Goal: Transaction & Acquisition: Book appointment/travel/reservation

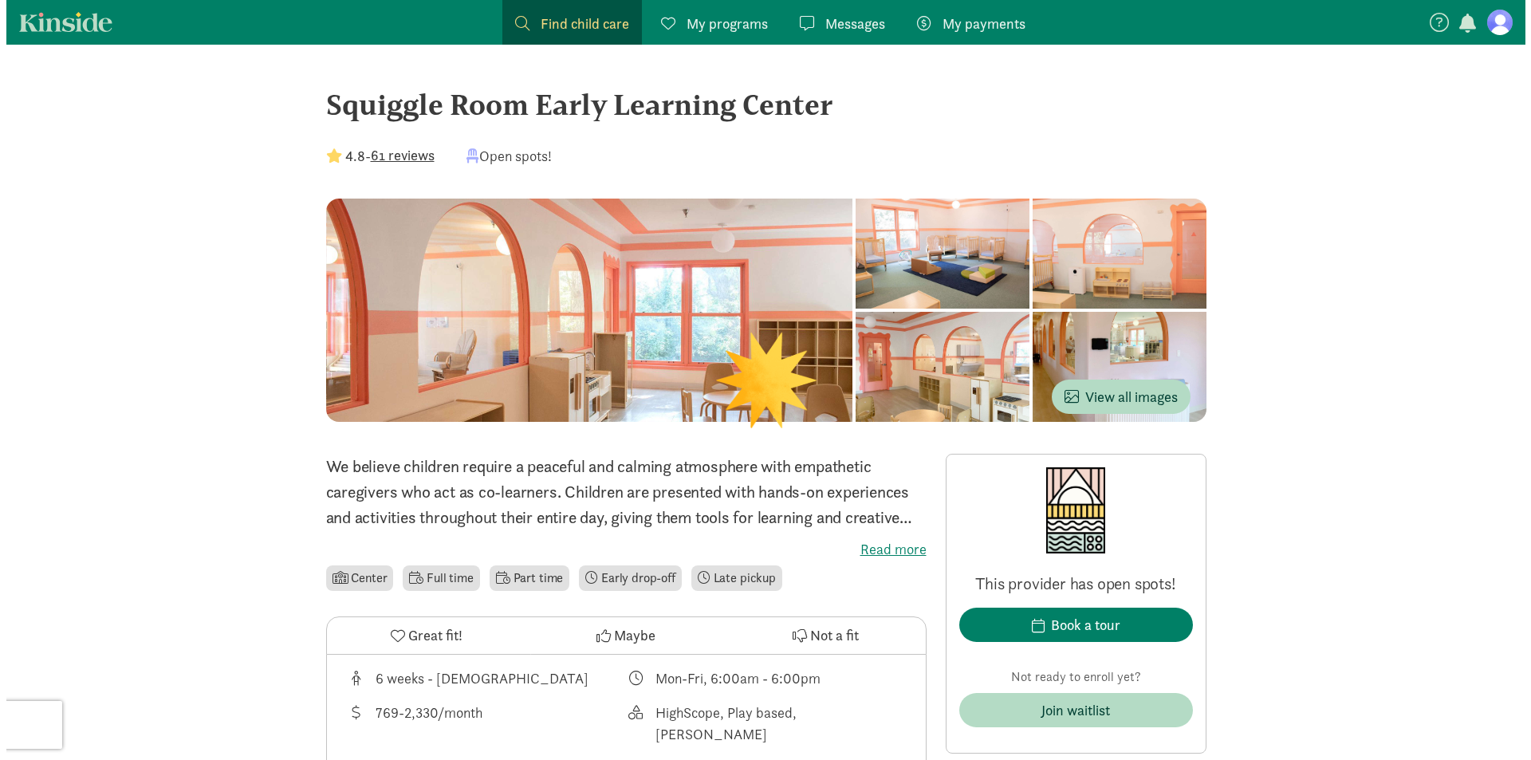
scroll to position [159, 0]
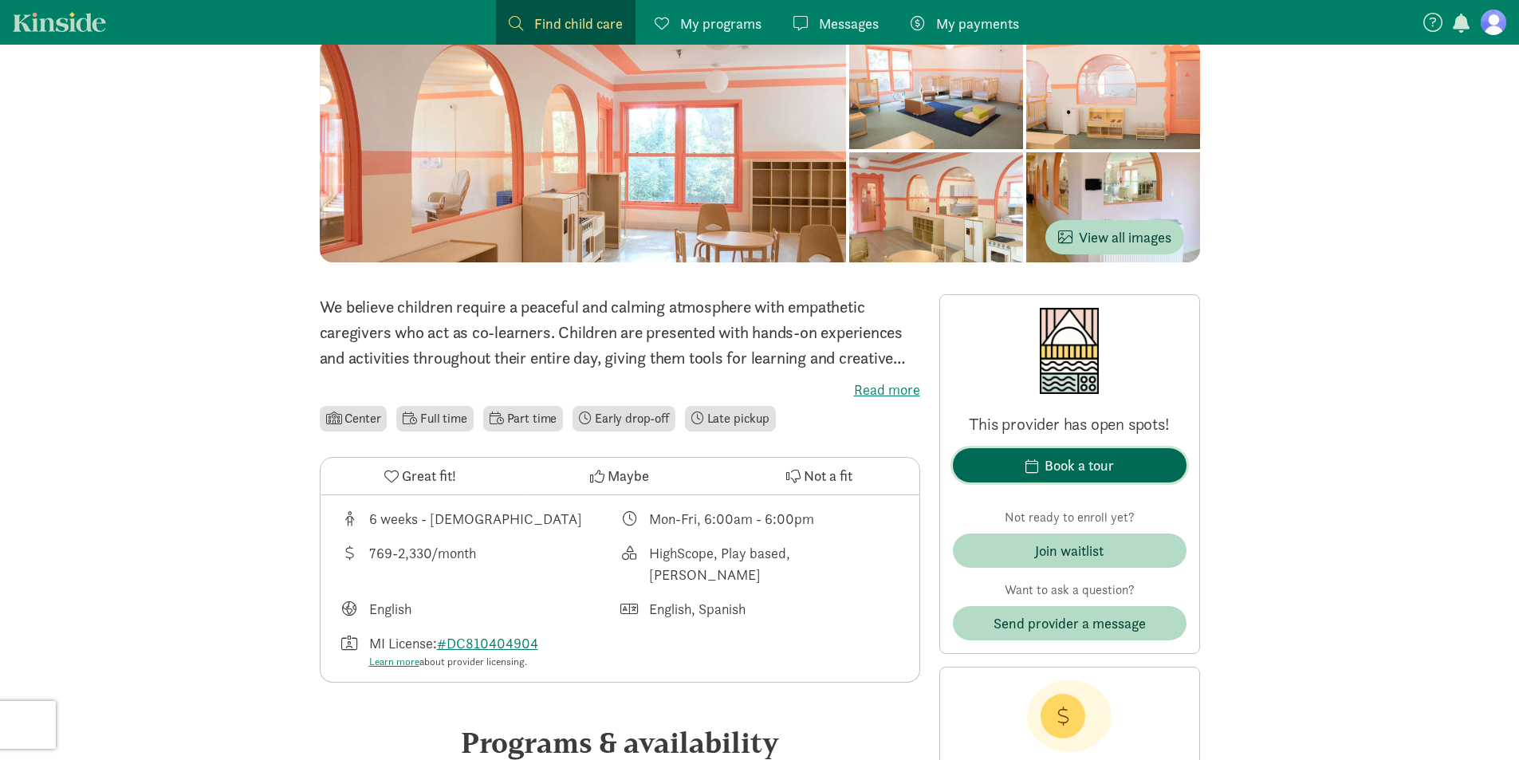
click at [1081, 466] on div "Book a tour" at bounding box center [1078, 465] width 69 height 22
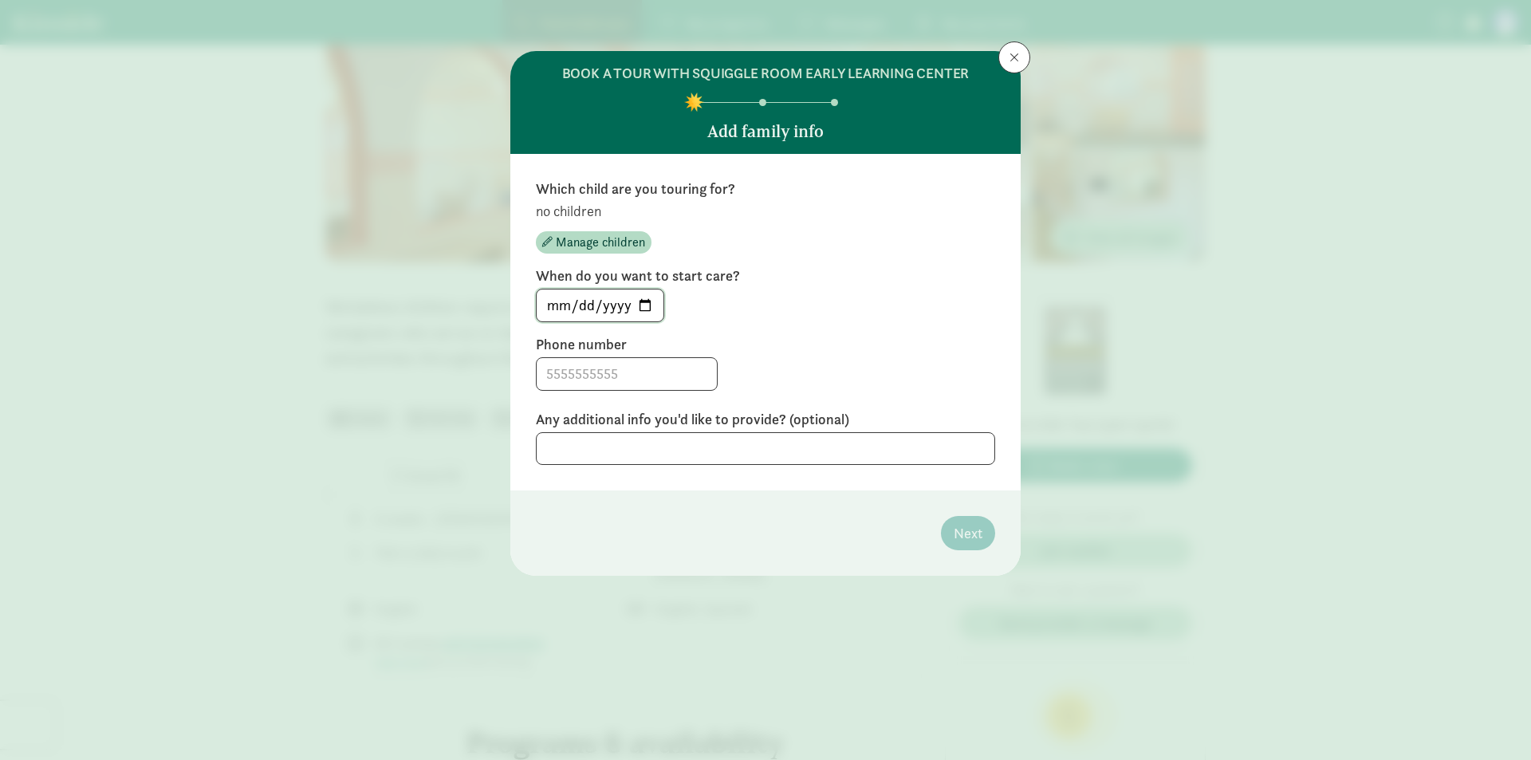
click at [650, 304] on input "[DATE]" at bounding box center [599, 305] width 127 height 32
type input "[DATE]"
click at [641, 371] on input at bounding box center [626, 374] width 180 height 32
type input "3149564649"
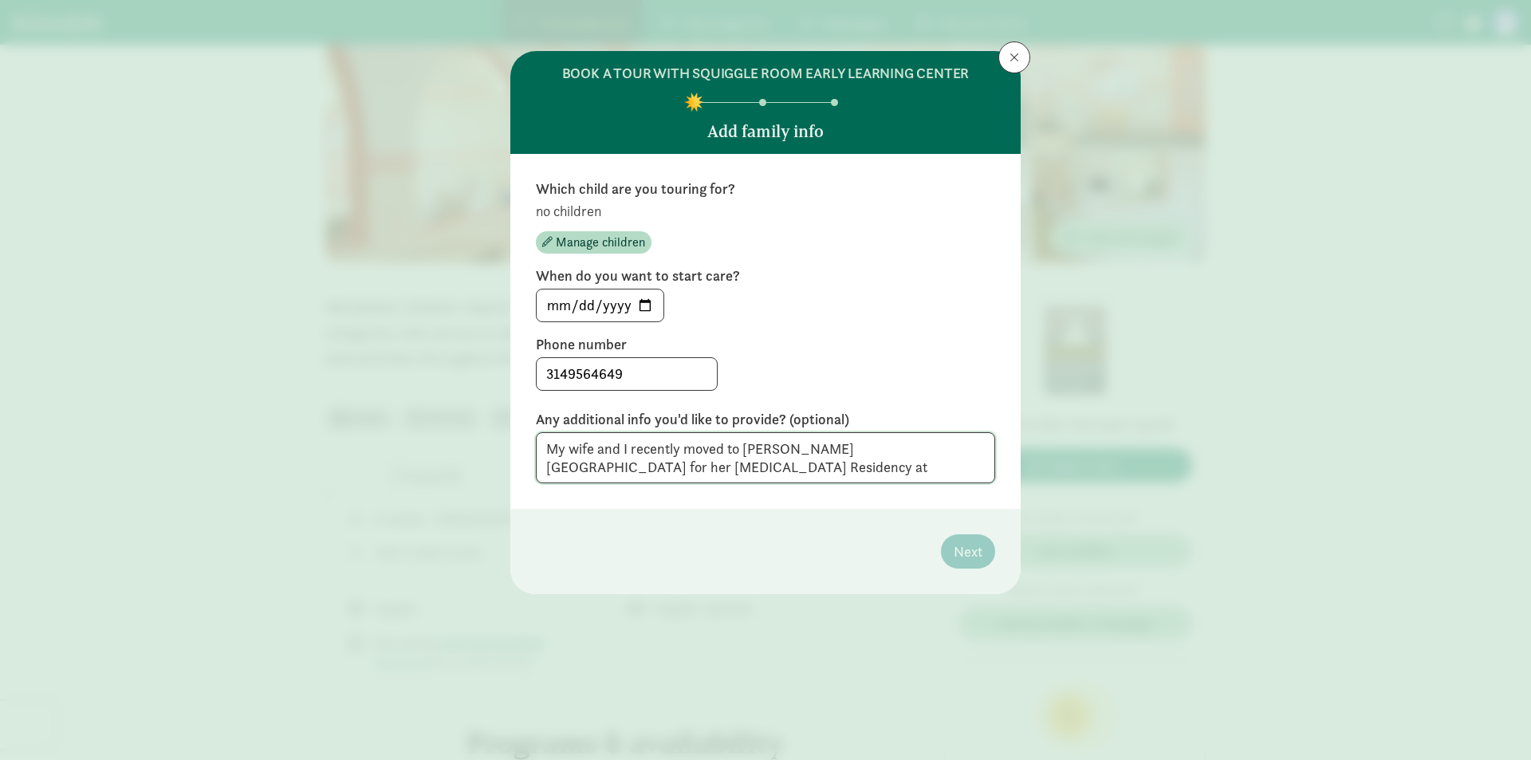
scroll to position [0, 0]
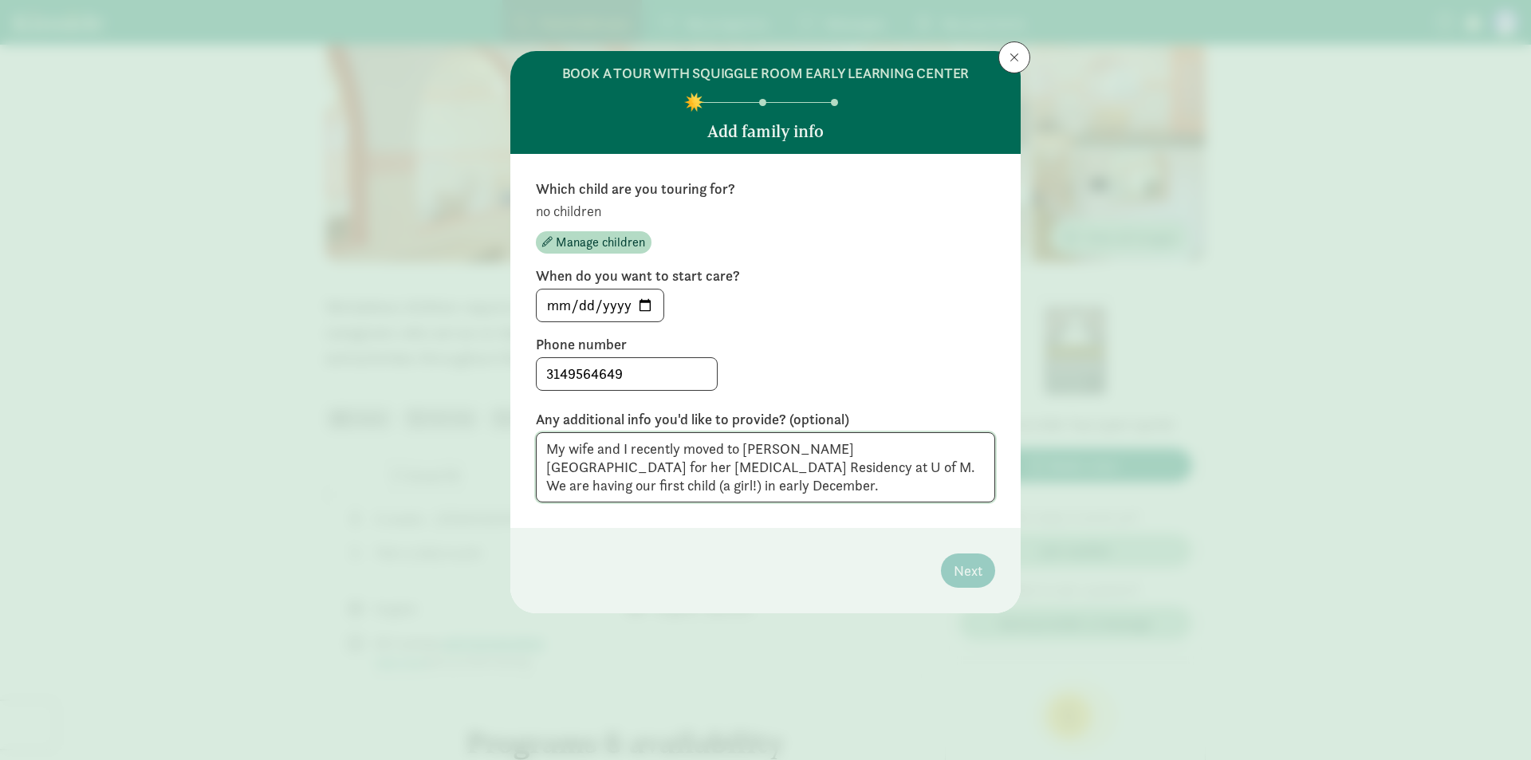
click at [977, 478] on textarea "My wife and I recently moved to [PERSON_NAME][GEOGRAPHIC_DATA] for her [MEDICAL…" at bounding box center [765, 467] width 459 height 70
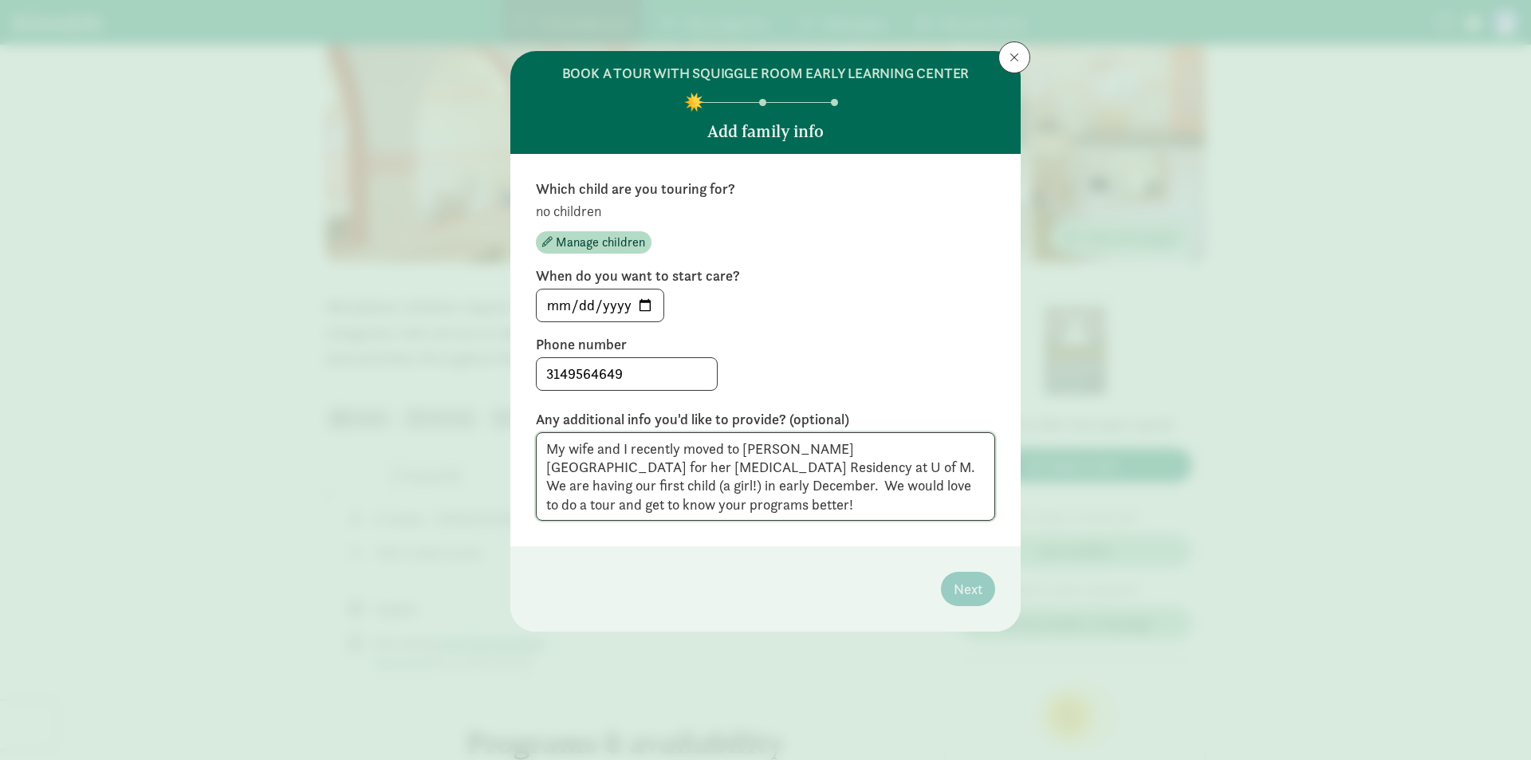
drag, startPoint x: 977, startPoint y: 478, endPoint x: 332, endPoint y: 269, distance: 677.4
click at [332, 269] on div "BOOK A TOUR WITH SQUIGGLE ROOM EARLY LEARNING CENTER Add family info Which chil…" at bounding box center [765, 380] width 1531 height 760
type textarea "My wife and I recently moved to [PERSON_NAME][GEOGRAPHIC_DATA] for her [MEDICAL…"
click at [966, 591] on footer "Next" at bounding box center [765, 588] width 510 height 85
click at [882, 558] on footer "Next" at bounding box center [765, 588] width 510 height 85
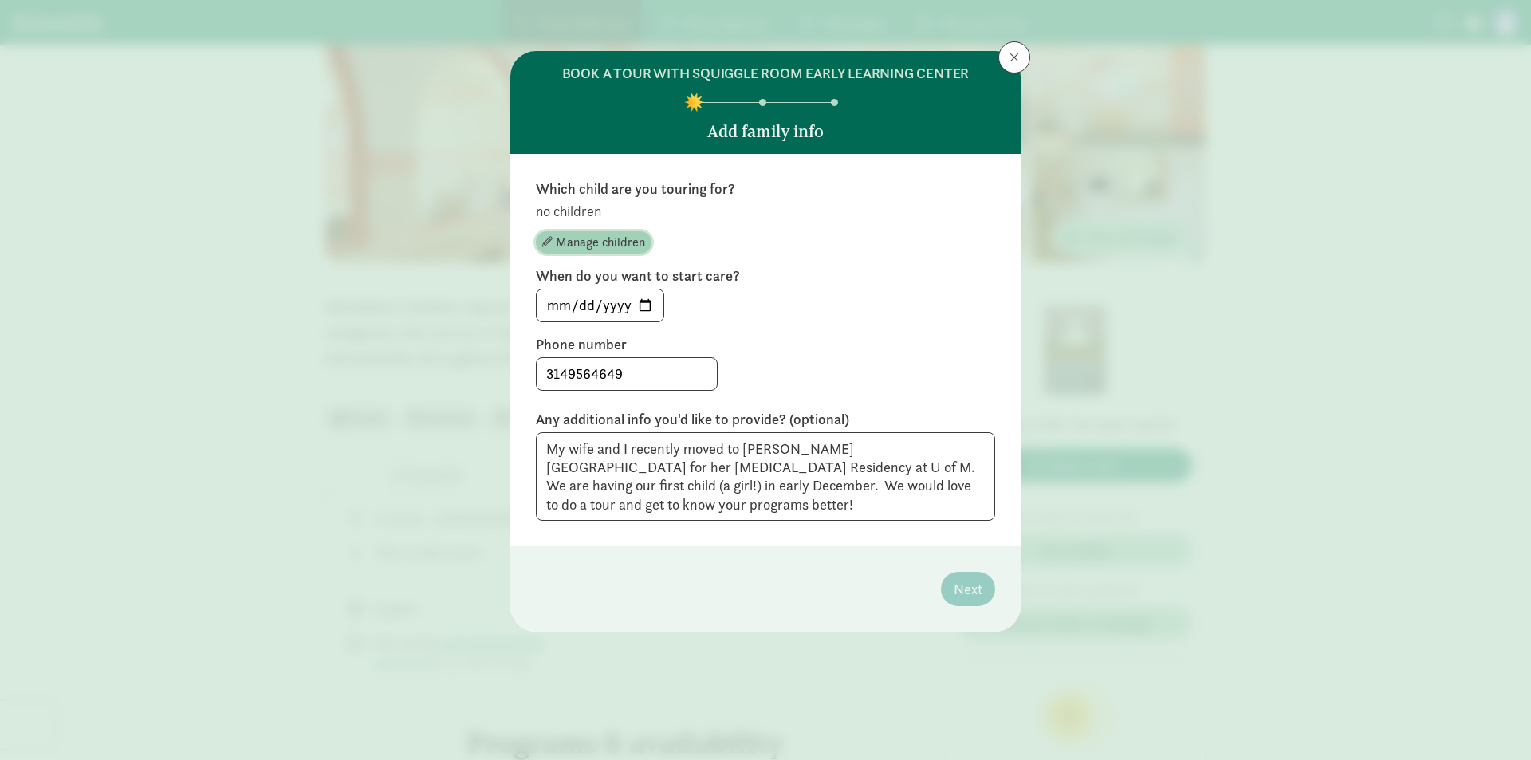
click at [578, 239] on span "Manage children" at bounding box center [600, 242] width 89 height 19
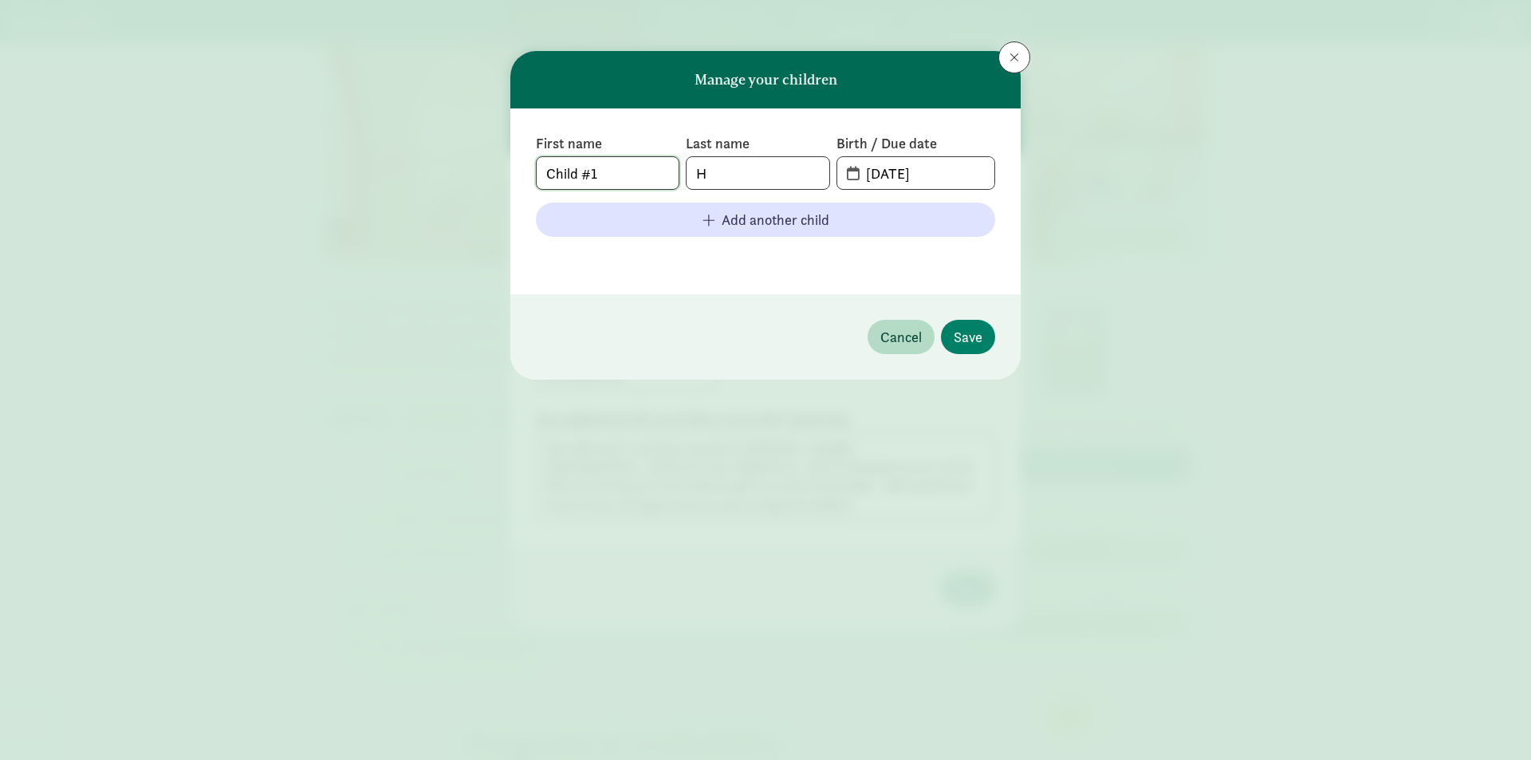
drag, startPoint x: 640, startPoint y: 177, endPoint x: 540, endPoint y: 175, distance: 99.7
click at [540, 175] on input "Child #1" at bounding box center [607, 173] width 142 height 32
type input "[PERSON_NAME]"
click at [906, 183] on input "[DATE]" at bounding box center [925, 173] width 138 height 32
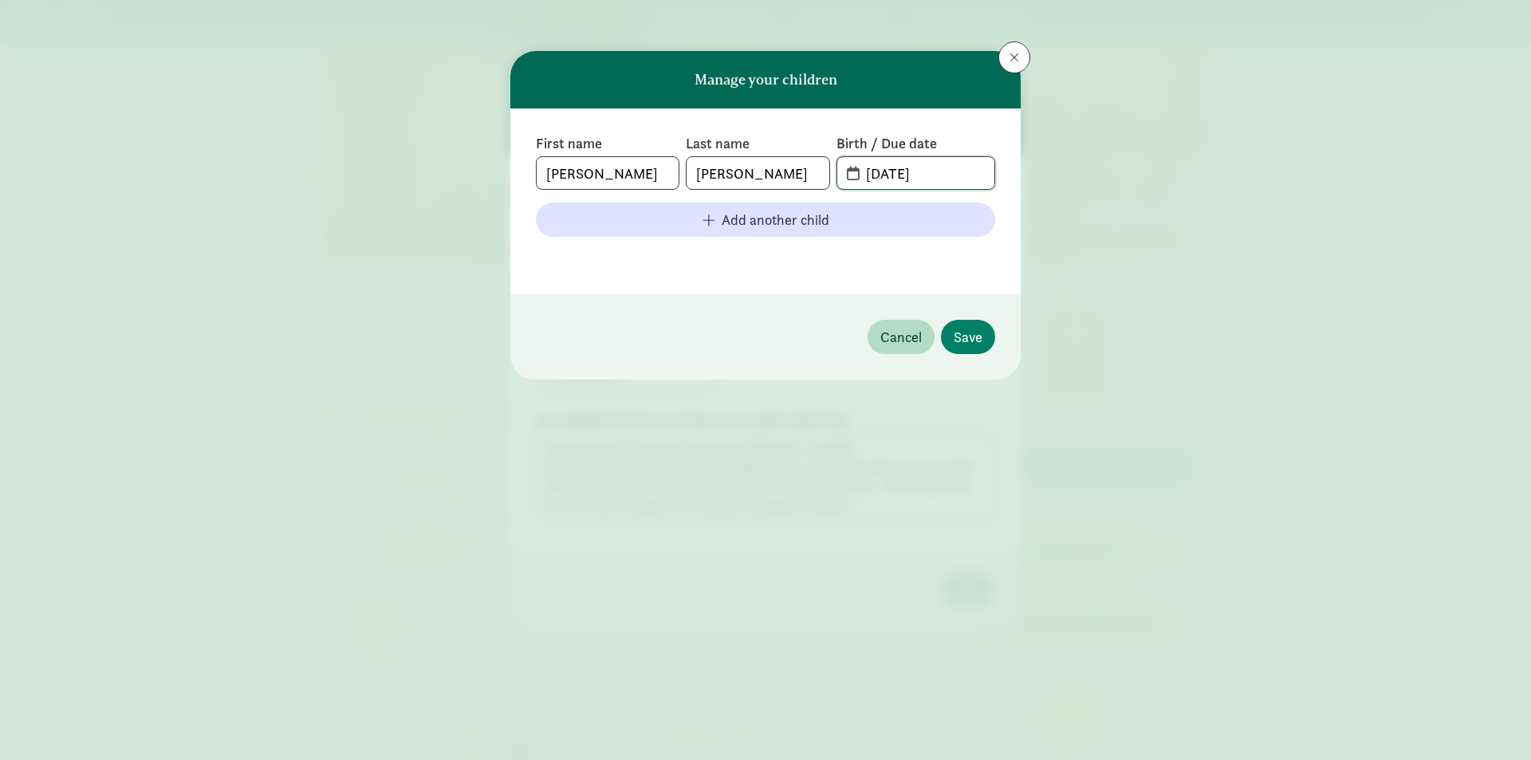
drag, startPoint x: 881, startPoint y: 168, endPoint x: 864, endPoint y: 168, distance: 16.7
click at [864, 168] on input "[DATE]" at bounding box center [925, 173] width 138 height 32
drag, startPoint x: 885, startPoint y: 171, endPoint x: 894, endPoint y: 175, distance: 10.4
click at [894, 175] on input "[DATE]" at bounding box center [925, 173] width 138 height 32
type input "[DATE]"
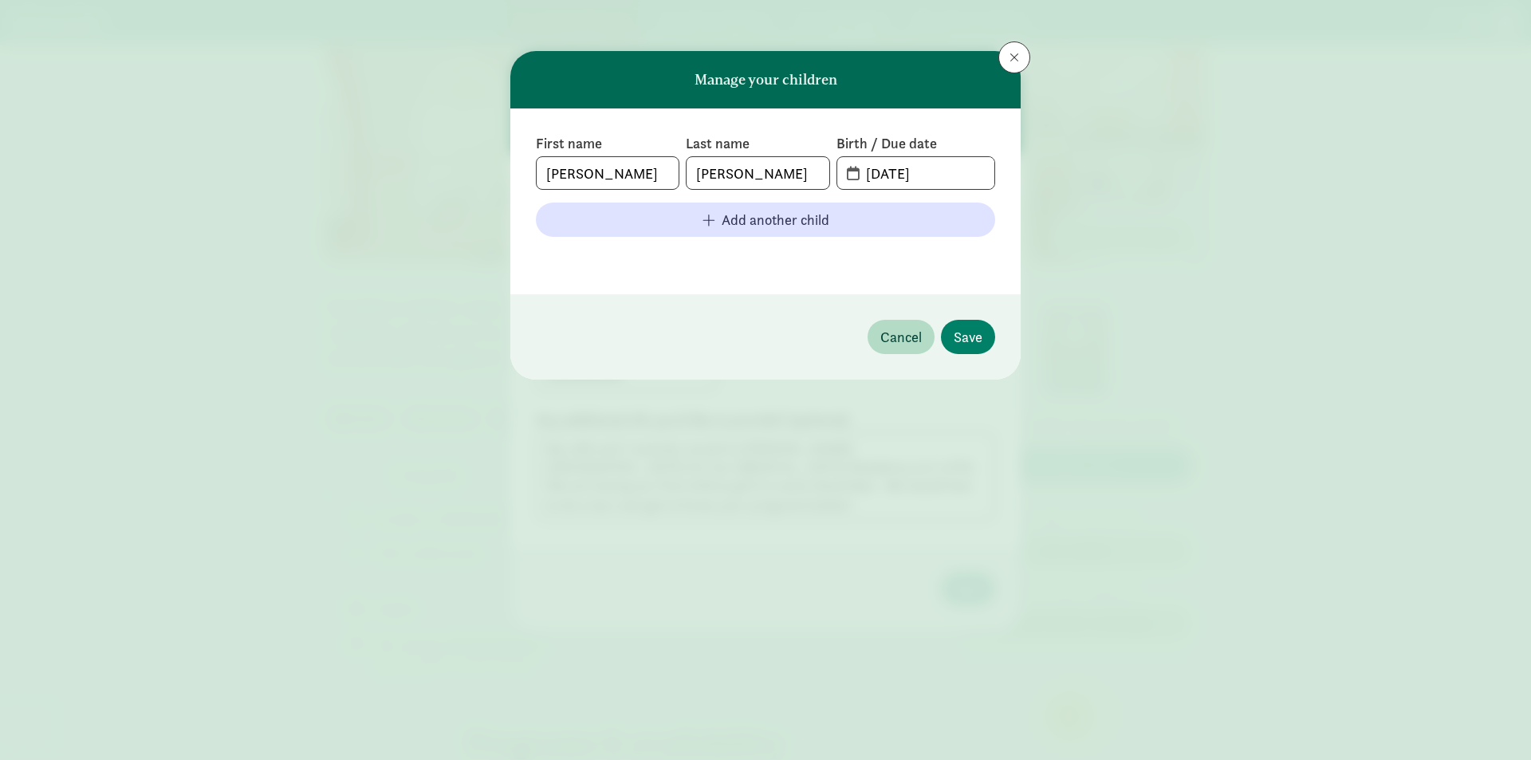
click at [949, 261] on footer at bounding box center [765, 259] width 459 height 19
click at [972, 325] on button "Save" at bounding box center [968, 337] width 54 height 34
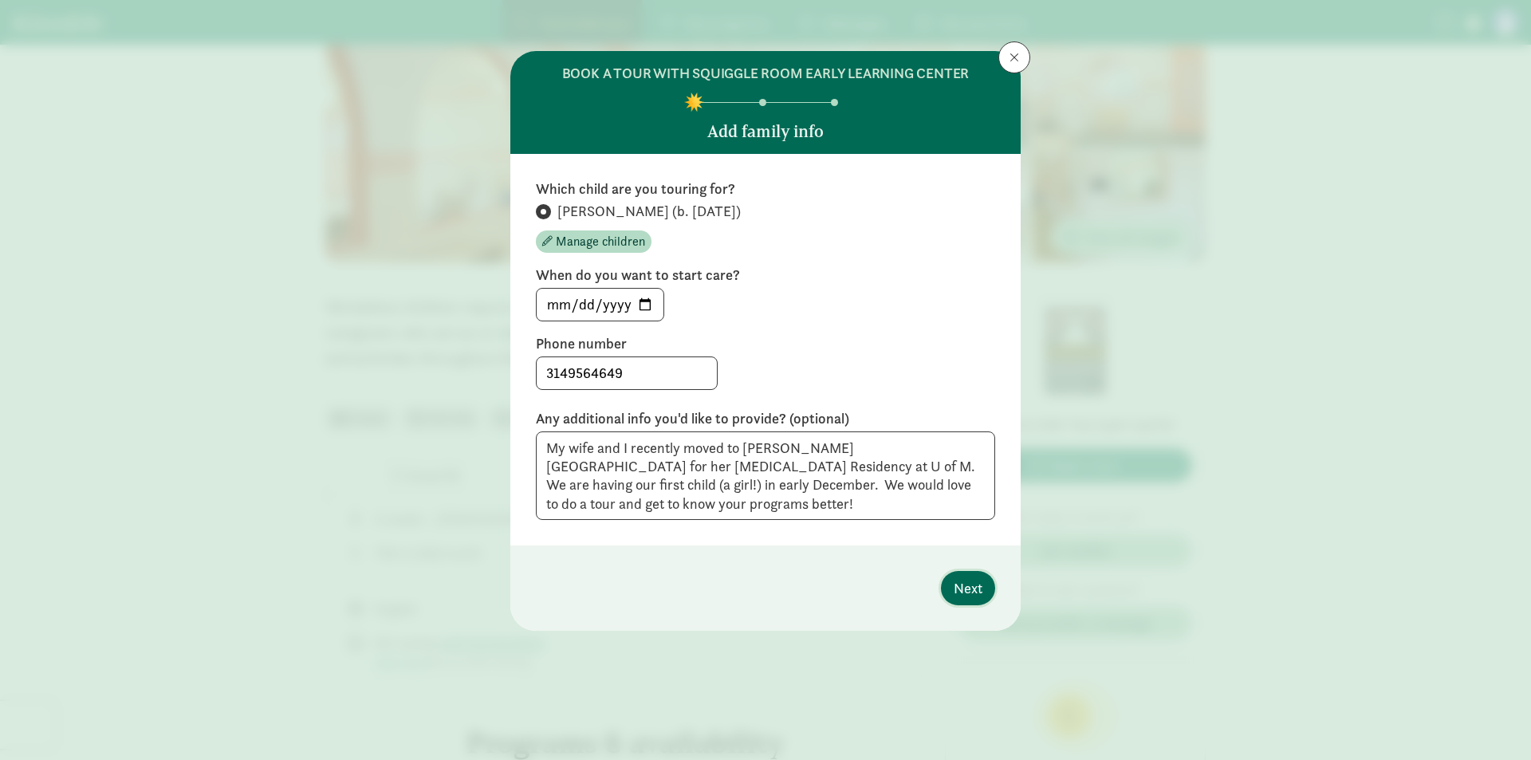
click at [967, 577] on span "Next" at bounding box center [967, 588] width 29 height 22
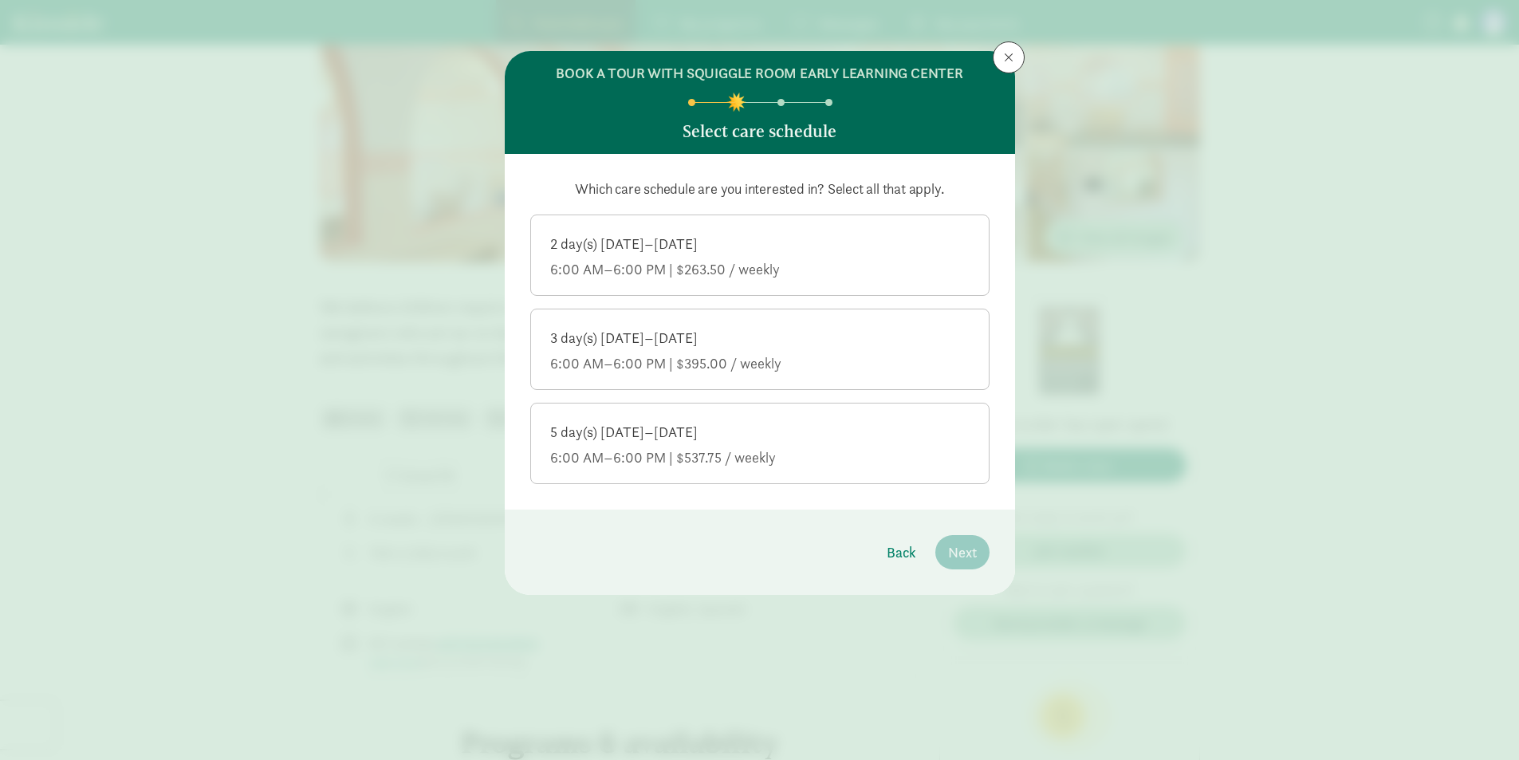
click at [707, 427] on div "5 day(s) [DATE]–[DATE]" at bounding box center [759, 431] width 419 height 19
click at [0, 0] on input "5 day(s) [DATE]–[DATE] 6:00 AM–6:00 PM | $537.75 / weekly" at bounding box center [0, 0] width 0 height 0
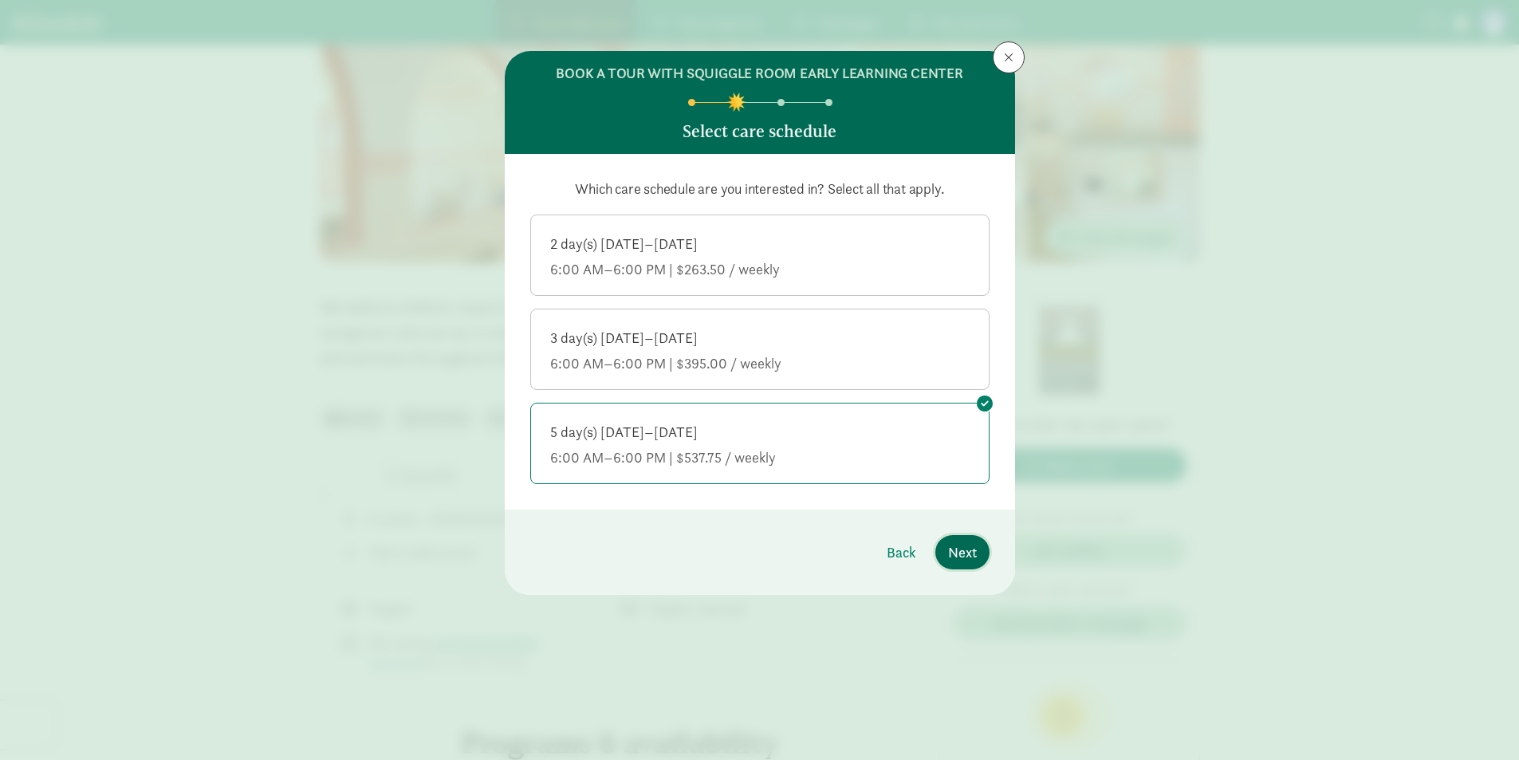
click at [977, 559] on button "Next" at bounding box center [962, 552] width 54 height 34
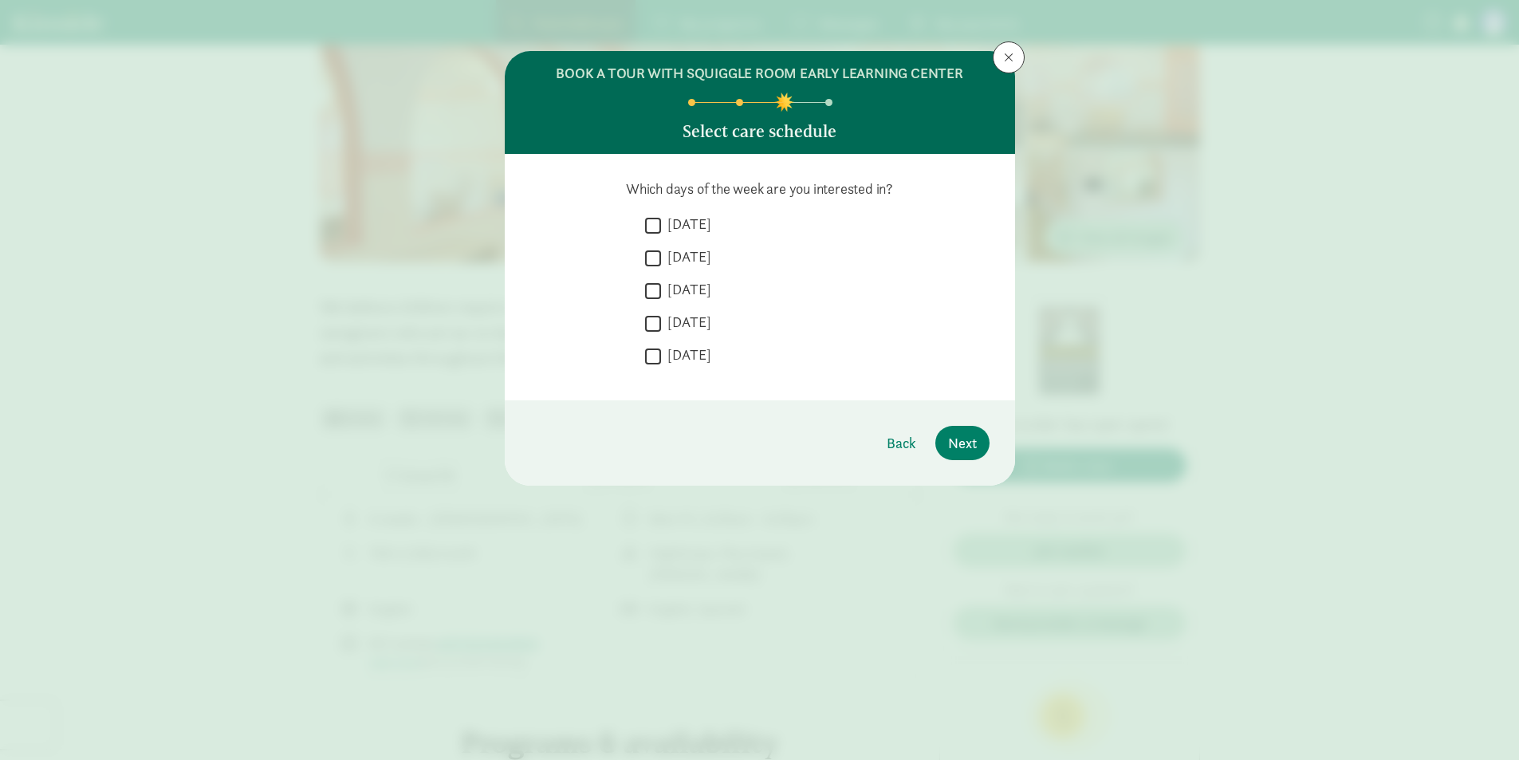
click at [665, 226] on label "[DATE]" at bounding box center [686, 223] width 50 height 19
click at [661, 226] on input "[DATE]" at bounding box center [653, 225] width 16 height 22
checkbox input "true"
click at [672, 250] on label "[DATE]" at bounding box center [686, 256] width 50 height 19
click at [661, 250] on input "[DATE]" at bounding box center [653, 258] width 16 height 22
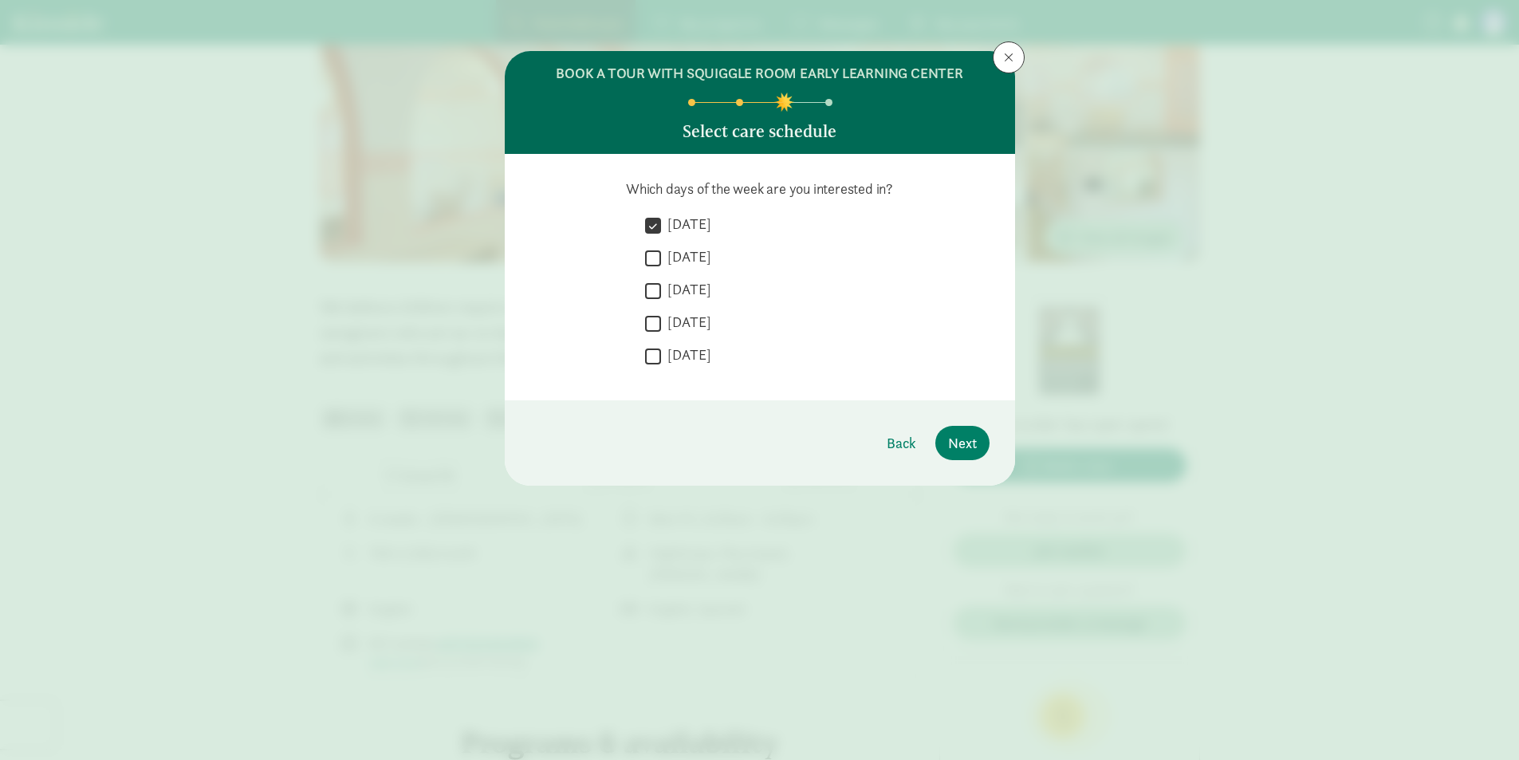
checkbox input "true"
click at [680, 281] on label "[DATE]" at bounding box center [686, 289] width 50 height 19
click at [661, 281] on input "[DATE]" at bounding box center [653, 291] width 16 height 22
checkbox input "true"
click at [682, 312] on div " [DATE]" at bounding box center [817, 326] width 344 height 29
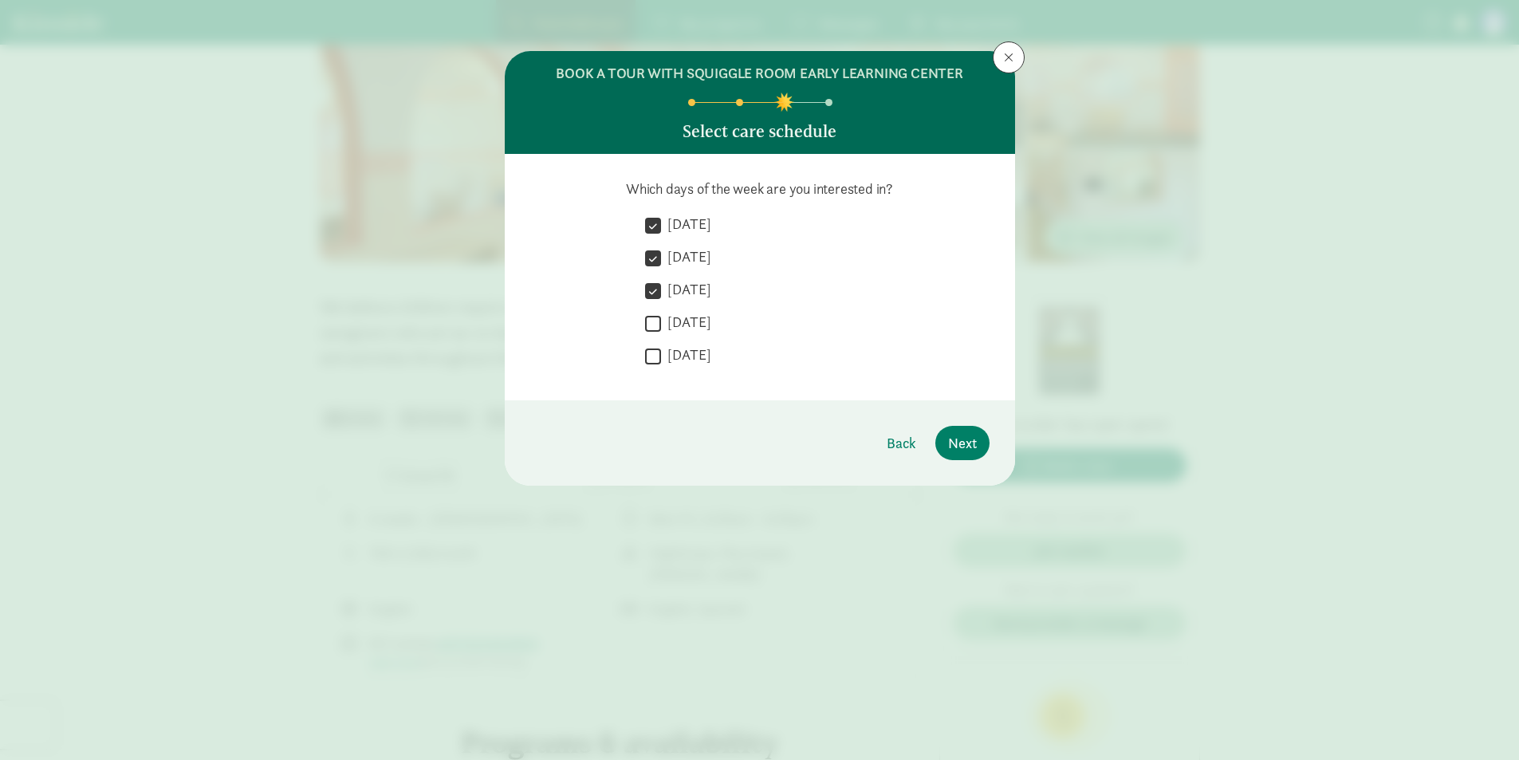
drag, startPoint x: 682, startPoint y: 319, endPoint x: 683, endPoint y: 346, distance: 27.1
click at [683, 319] on label "[DATE]" at bounding box center [686, 321] width 50 height 19
click at [661, 319] on input "[DATE]" at bounding box center [653, 323] width 16 height 22
checkbox input "true"
click at [684, 354] on label "[DATE]" at bounding box center [686, 354] width 50 height 19
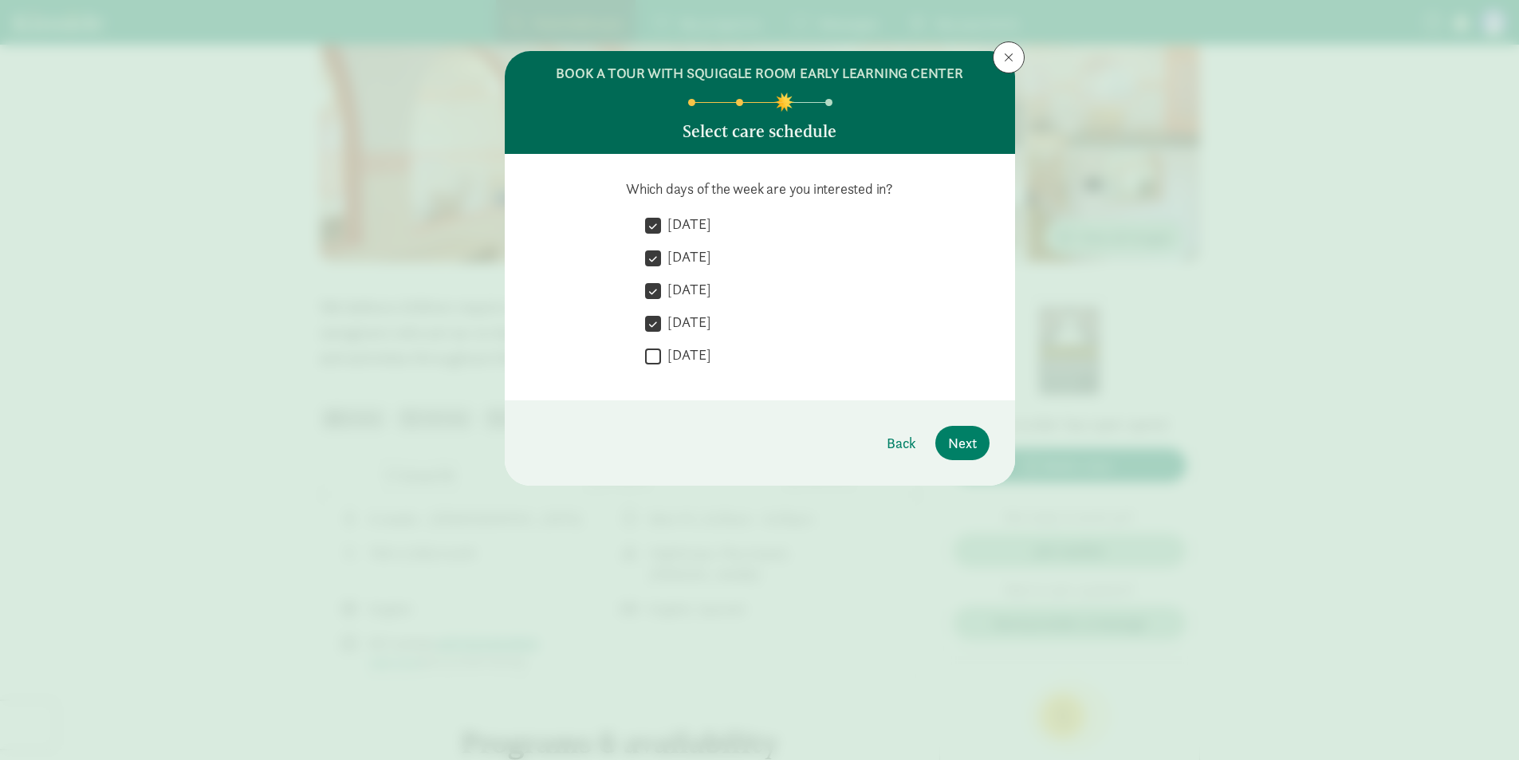
click at [661, 354] on input "[DATE]" at bounding box center [653, 356] width 16 height 22
checkbox input "true"
click at [958, 438] on span "Next" at bounding box center [962, 443] width 29 height 22
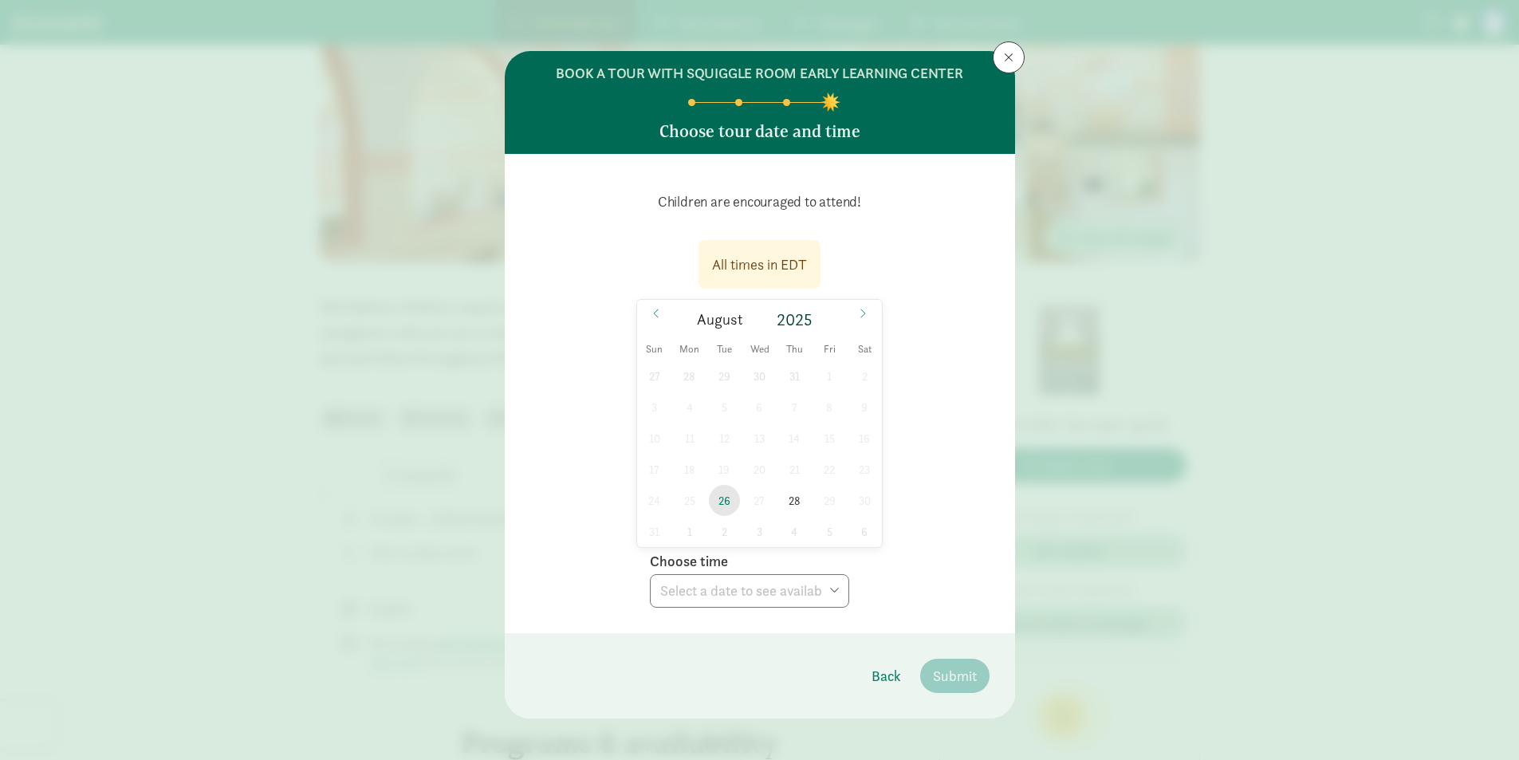
click at [717, 503] on span "26" at bounding box center [724, 500] width 31 height 31
click at [721, 575] on select "Choose time 05:30 PM" at bounding box center [749, 590] width 199 height 33
select select "[DATE]T17:30:00.000-04:00"
click at [650, 574] on select "Choose time 05:30 PM" at bounding box center [749, 590] width 199 height 33
click at [899, 599] on div "All times in EDT [DATE] [DATE] Sun Mon Tue Wed Thu Fri Sat 27 28 29 30 31 1 2 3…" at bounding box center [759, 418] width 459 height 377
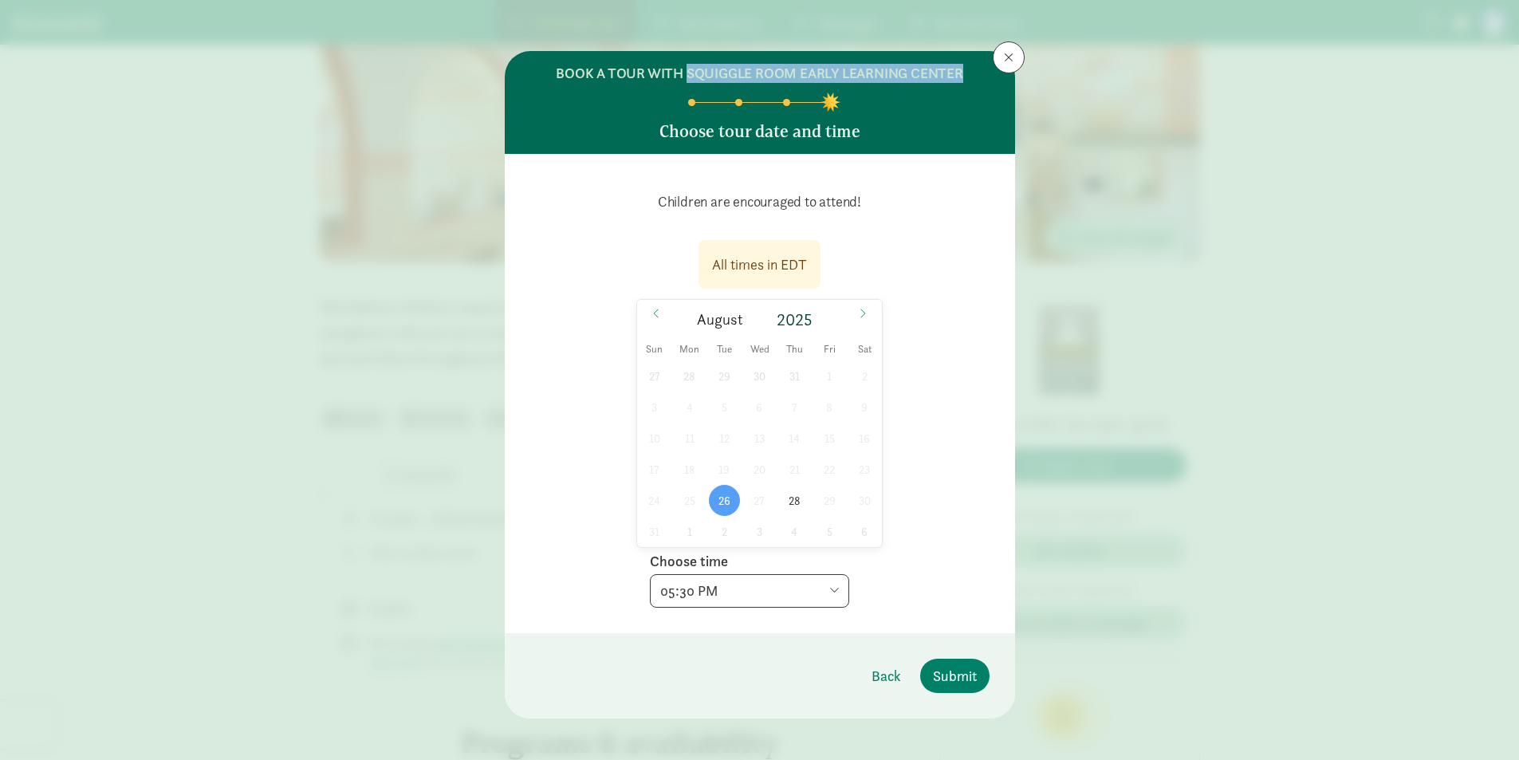
drag, startPoint x: 681, startPoint y: 72, endPoint x: 959, endPoint y: 75, distance: 278.2
click at [959, 75] on header "BOOK A TOUR WITH SQUIGGLE ROOM EARLY LEARNING CENTER Choose tour date and time" at bounding box center [760, 102] width 510 height 103
copy h6 "SQUIGGLE ROOM EARLY LEARNING CENTER"
click at [959, 673] on span "Submit" at bounding box center [955, 676] width 44 height 22
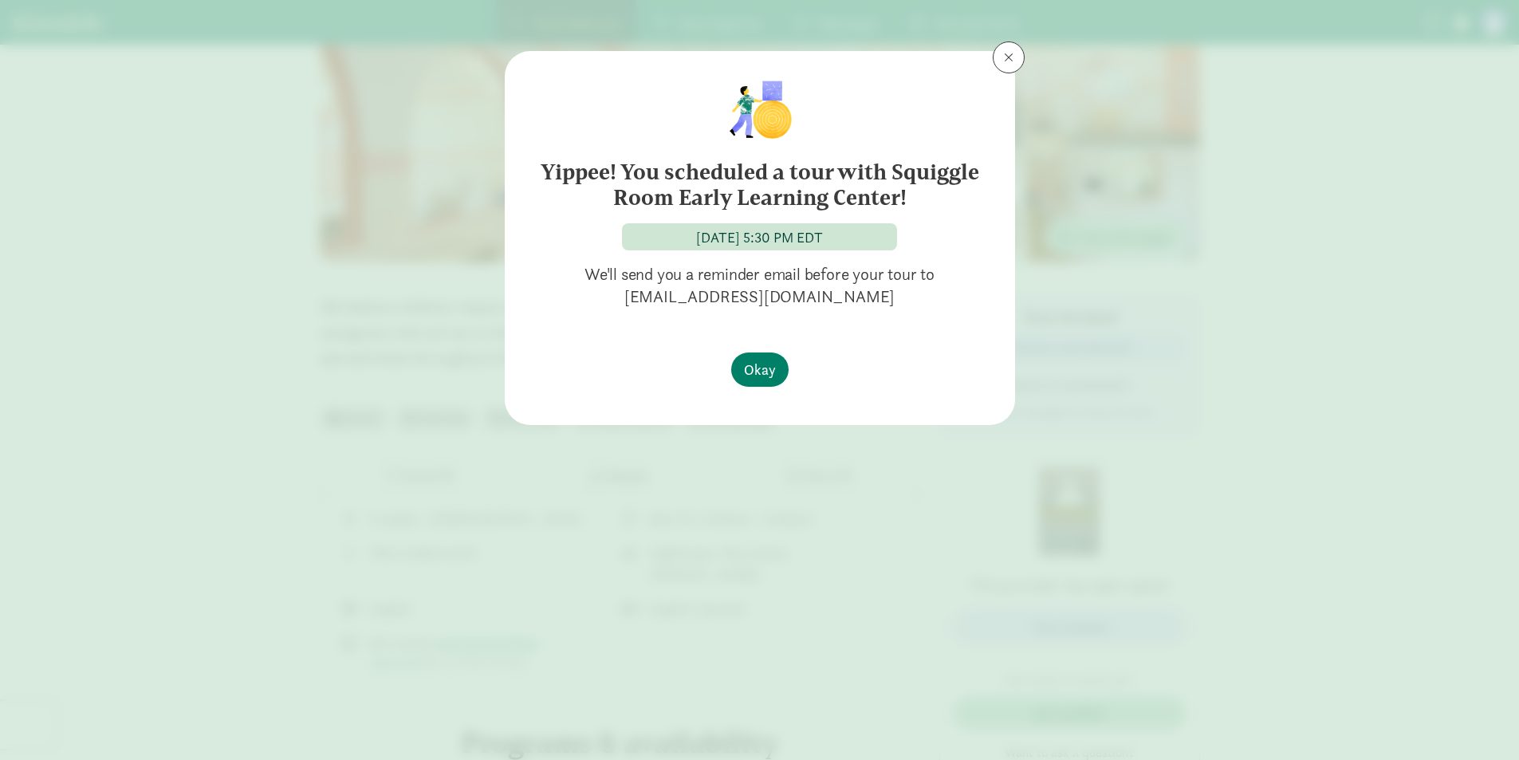
click at [823, 238] on div "[DATE] 5:30 PM EDT" at bounding box center [759, 237] width 127 height 22
click at [998, 57] on button at bounding box center [1008, 57] width 32 height 32
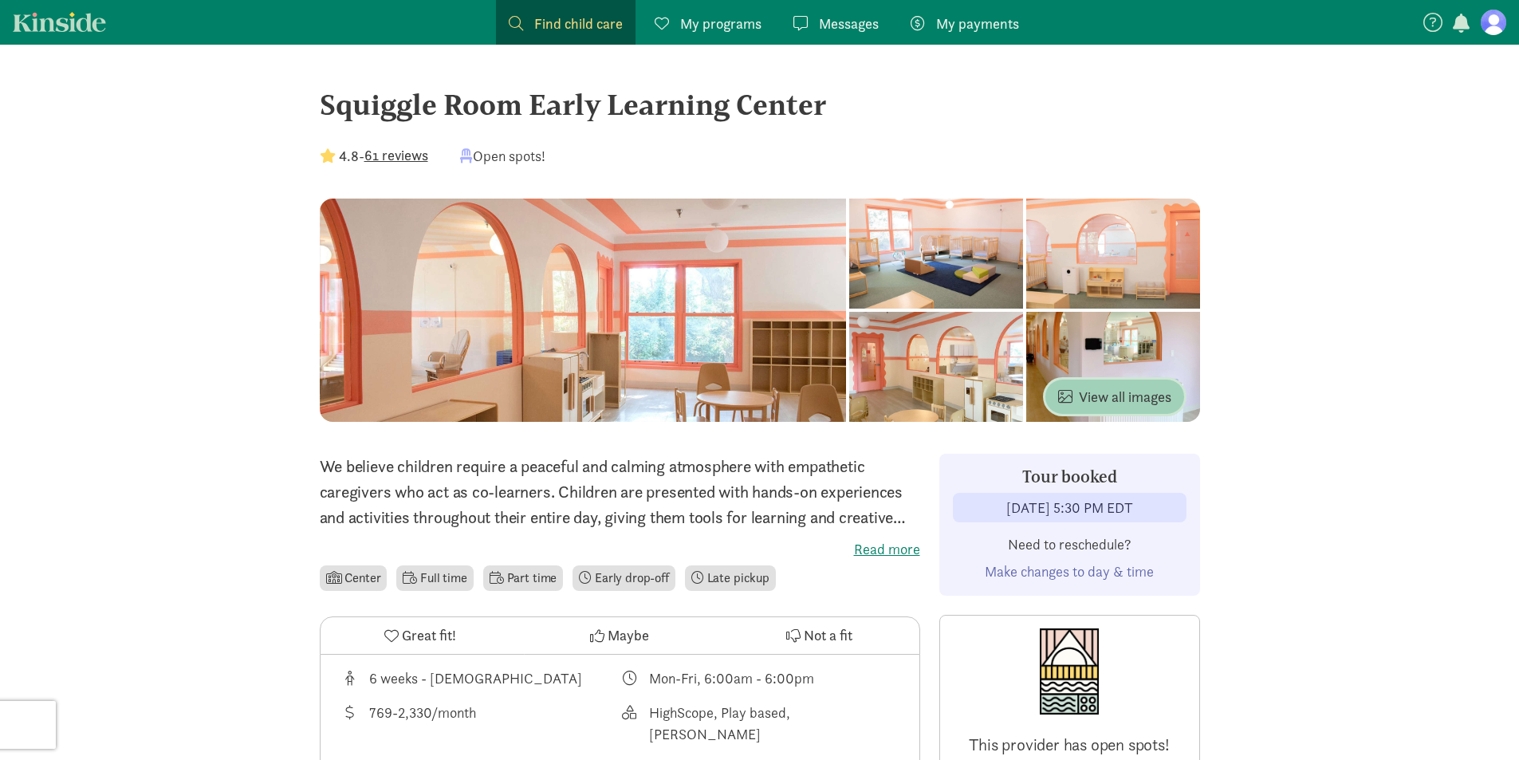
click at [1144, 391] on span "View all images" at bounding box center [1114, 397] width 113 height 22
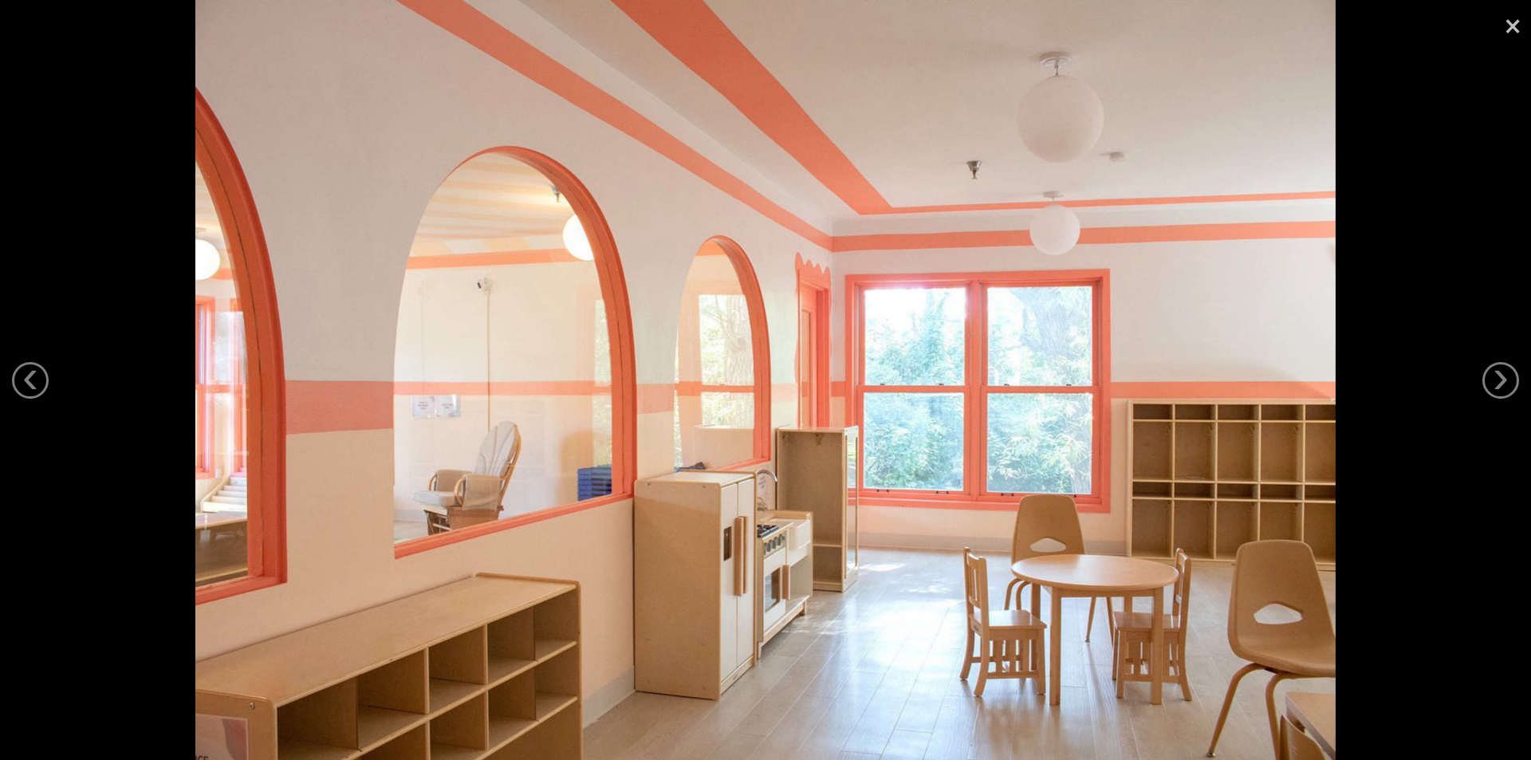
click at [1510, 29] on link "×" at bounding box center [1512, 24] width 37 height 48
